Goal: Information Seeking & Learning: Understand process/instructions

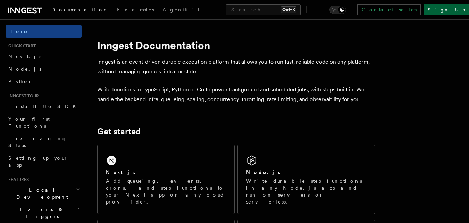
click at [450, 12] on link "Sign Up" at bounding box center [447, 9] width 46 height 11
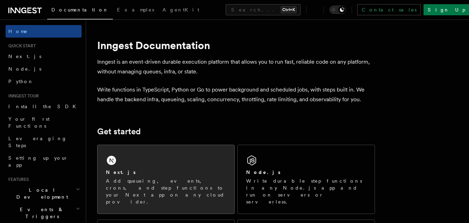
click at [148, 161] on div "Next.js Add queueing, events, crons, and step functions to your Next app on any…" at bounding box center [166, 179] width 137 height 68
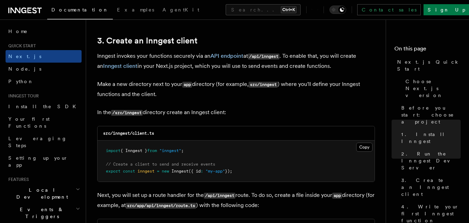
scroll to position [813, 0]
click at [133, 112] on code "/src/inngest" at bounding box center [127, 112] width 32 height 6
copy code "inngest"
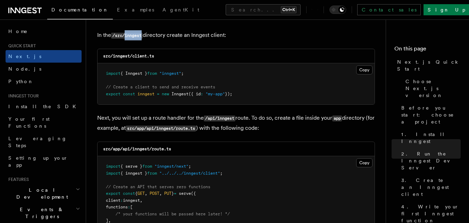
scroll to position [890, 0]
click at [364, 69] on button "Copy Copied" at bounding box center [364, 69] width 16 height 9
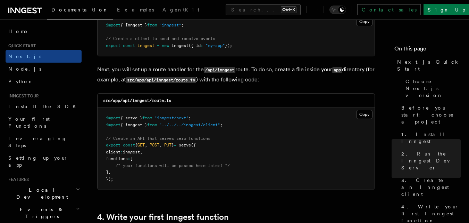
scroll to position [972, 0]
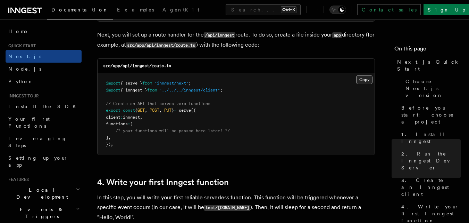
click at [362, 80] on button "Copy Copied" at bounding box center [364, 79] width 16 height 9
